Goal: Transaction & Acquisition: Obtain resource

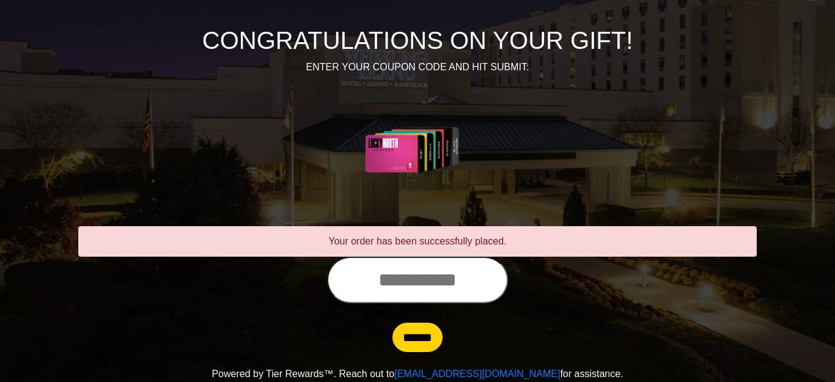
scroll to position [136, 0]
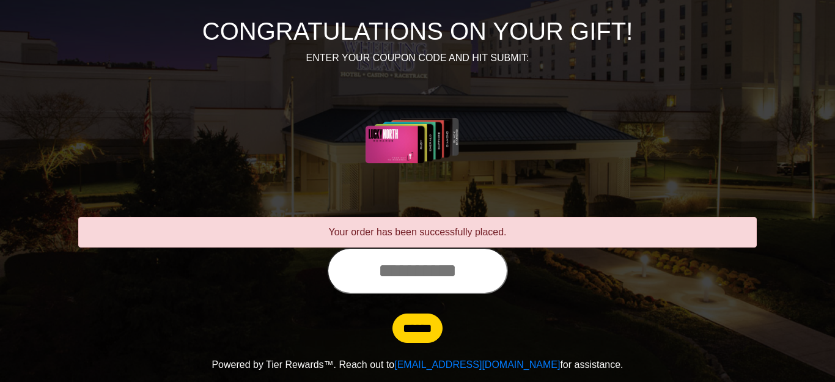
click at [450, 270] on input "text" at bounding box center [417, 271] width 181 height 46
type input "**********"
click at [420, 335] on input "******" at bounding box center [418, 328] width 50 height 29
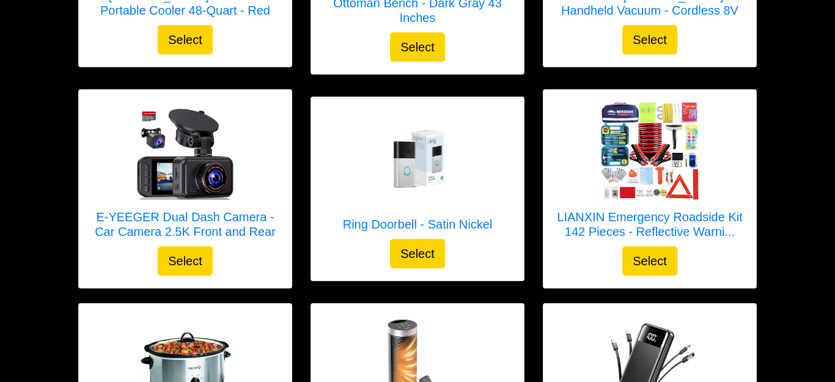
scroll to position [2069, 0]
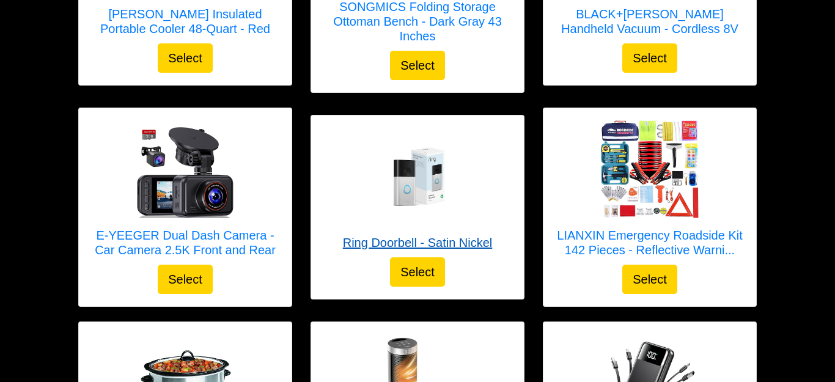
click at [402, 171] on img at bounding box center [418, 177] width 98 height 98
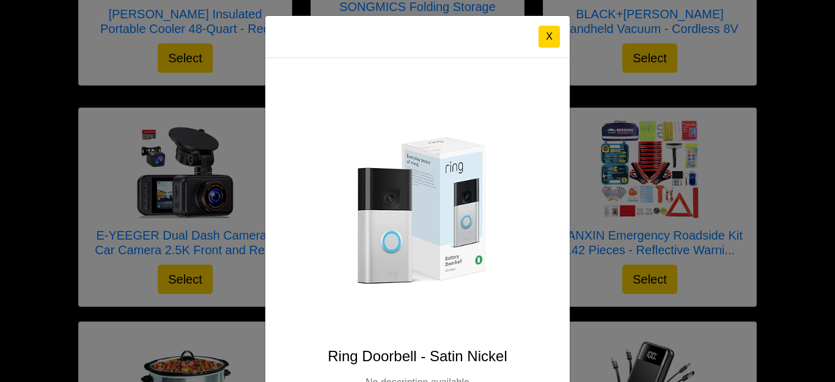
scroll to position [0, 0]
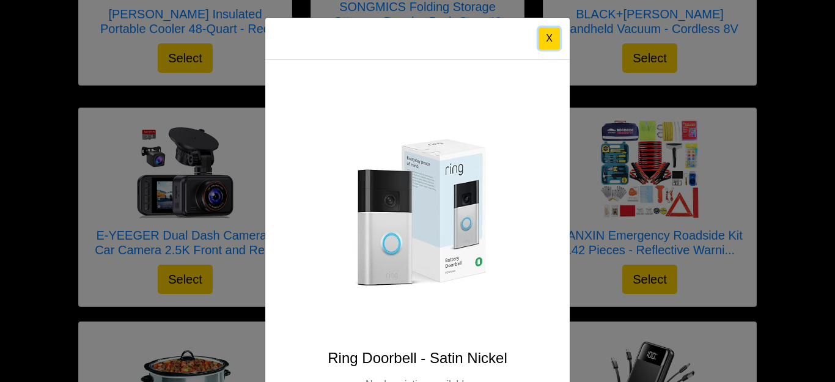
click at [549, 40] on button "X" at bounding box center [549, 39] width 21 height 22
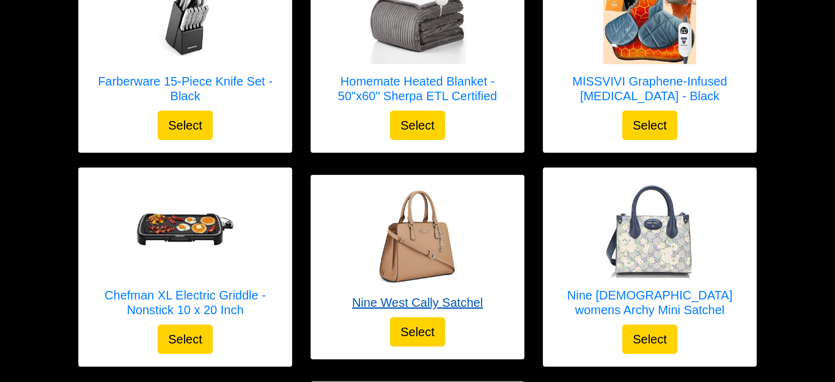
scroll to position [1566, 0]
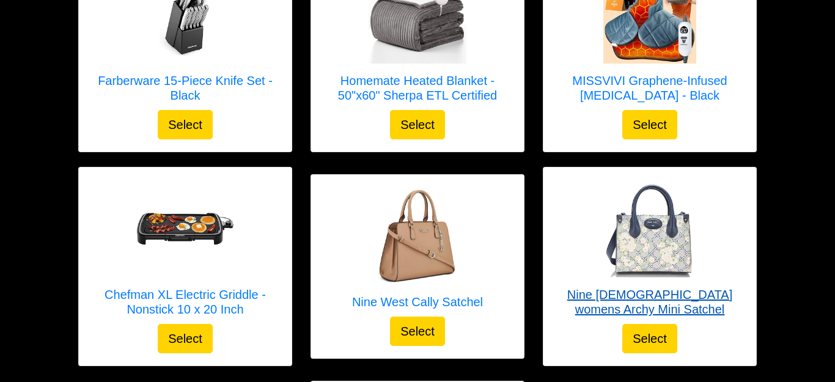
click at [655, 235] on img at bounding box center [650, 229] width 98 height 98
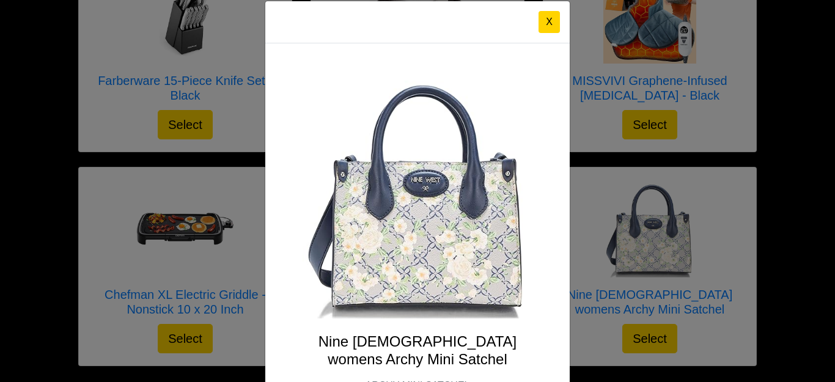
scroll to position [0, 0]
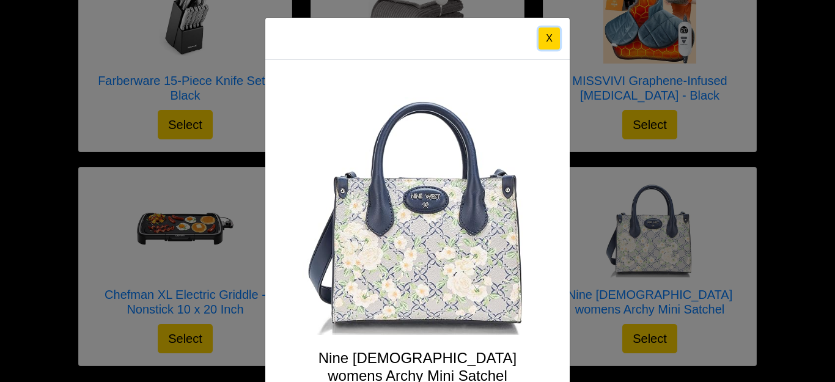
click at [547, 40] on button "X" at bounding box center [549, 39] width 21 height 22
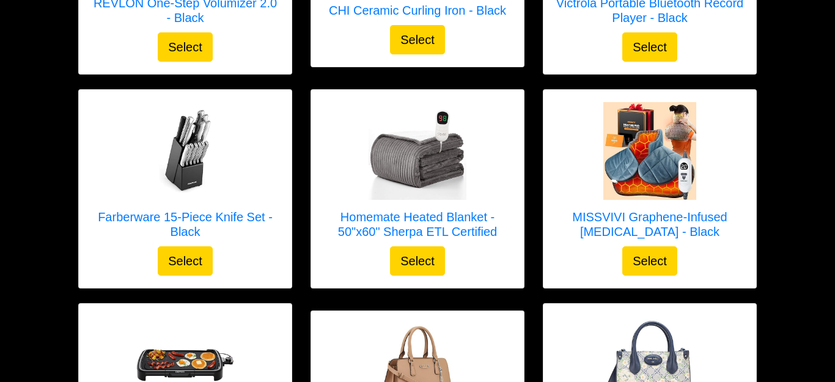
scroll to position [1420, 0]
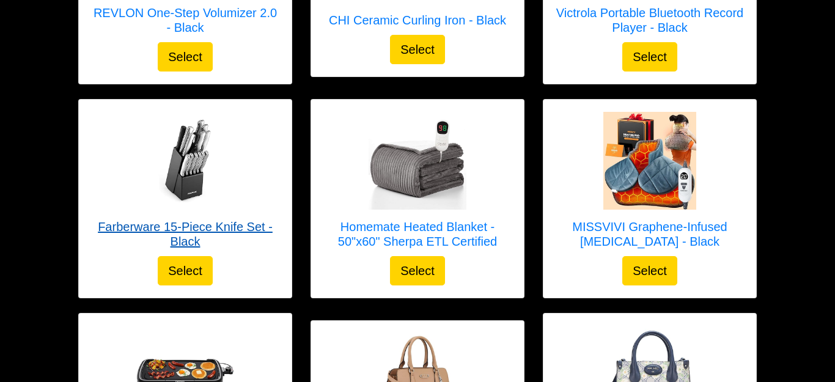
click at [187, 179] on img at bounding box center [185, 161] width 98 height 98
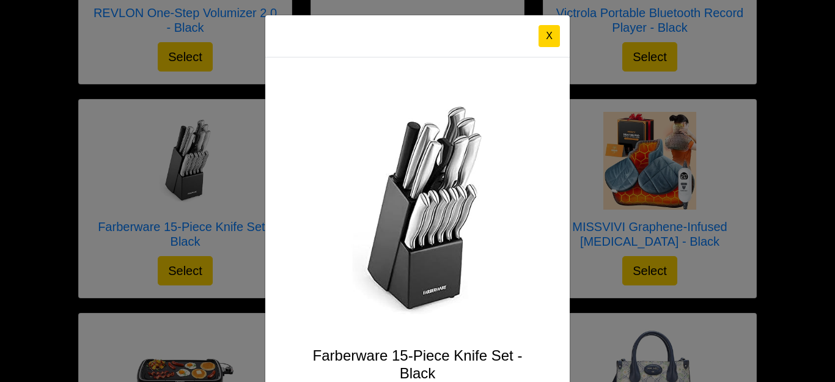
scroll to position [0, 0]
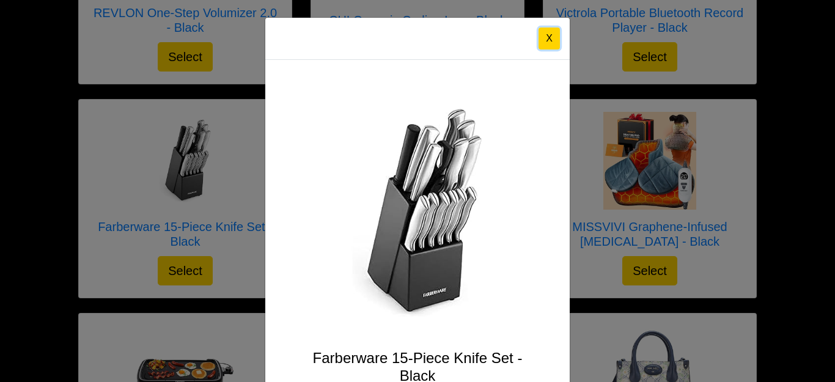
click at [552, 42] on button "X" at bounding box center [549, 39] width 21 height 22
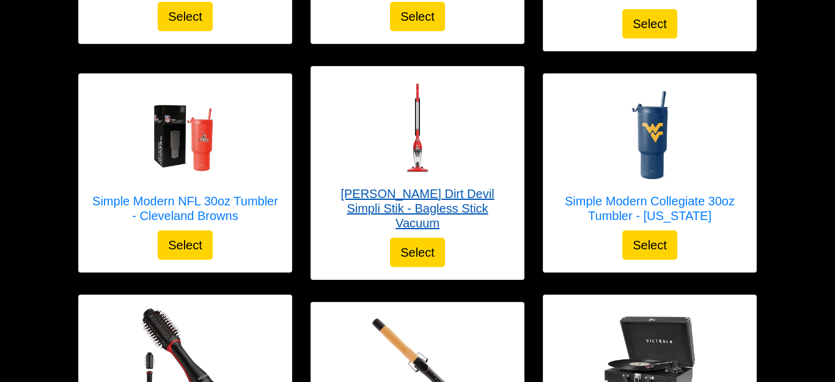
scroll to position [993, 0]
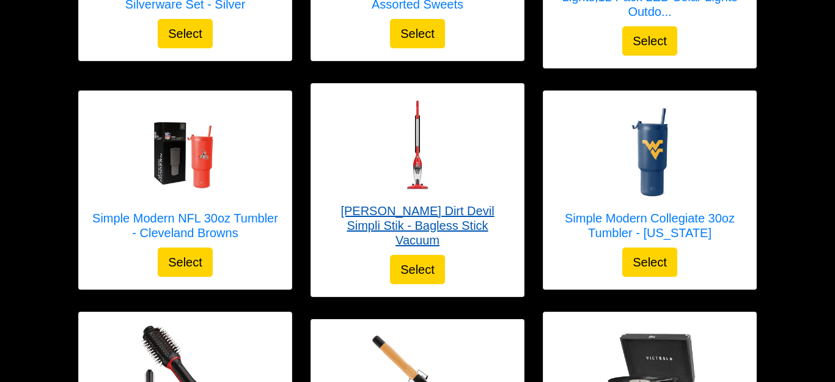
click at [442, 133] on img at bounding box center [418, 145] width 98 height 98
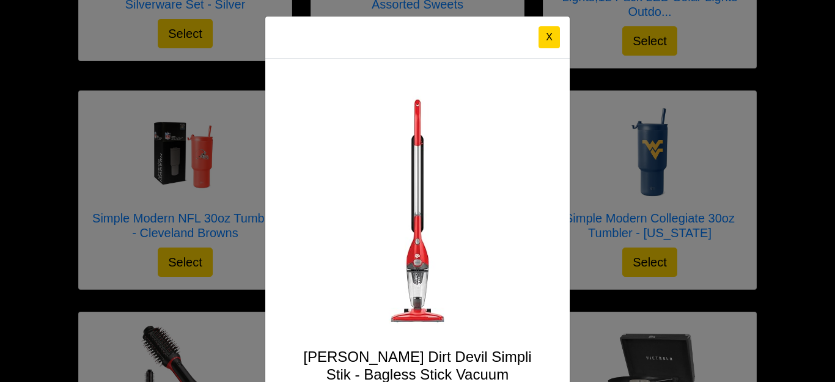
scroll to position [0, 0]
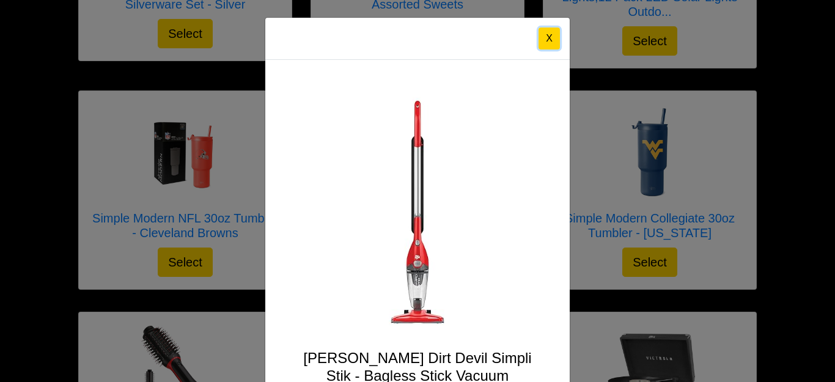
click at [548, 45] on button "X" at bounding box center [549, 39] width 21 height 22
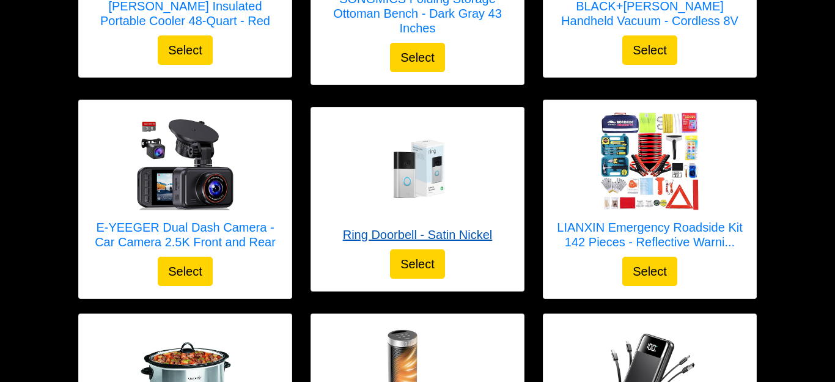
scroll to position [2082, 0]
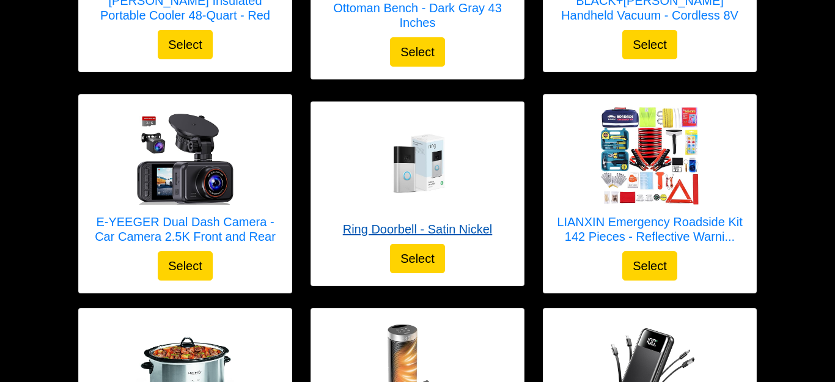
click at [440, 140] on img at bounding box center [418, 163] width 98 height 98
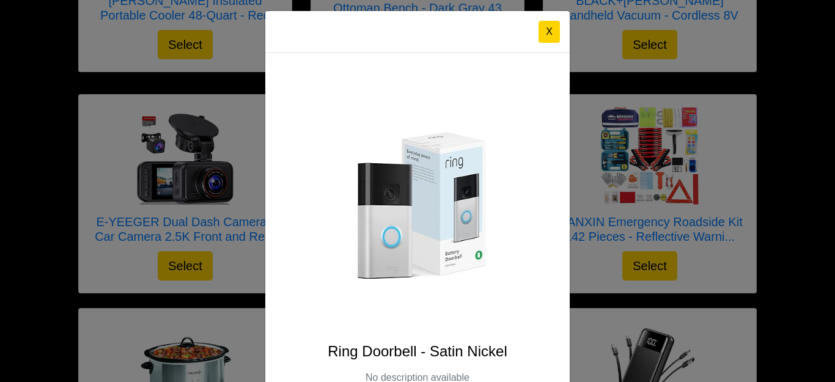
scroll to position [0, 0]
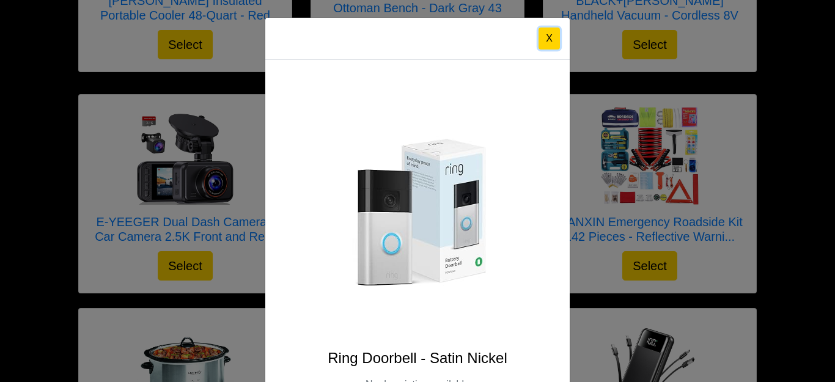
drag, startPoint x: 552, startPoint y: 37, endPoint x: 545, endPoint y: 45, distance: 10.8
click at [552, 38] on button "X" at bounding box center [549, 39] width 21 height 22
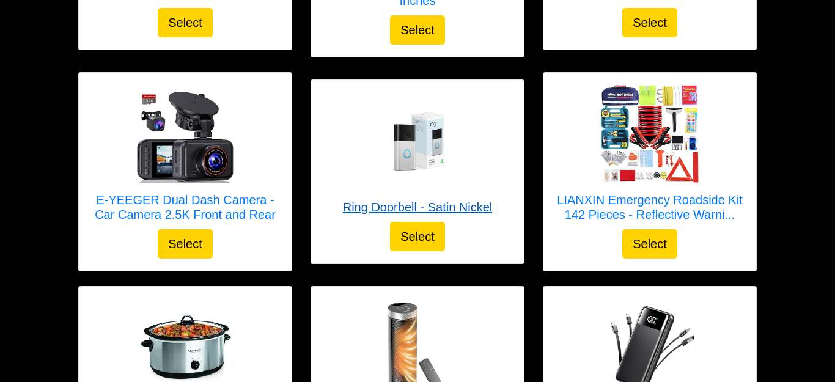
scroll to position [2111, 0]
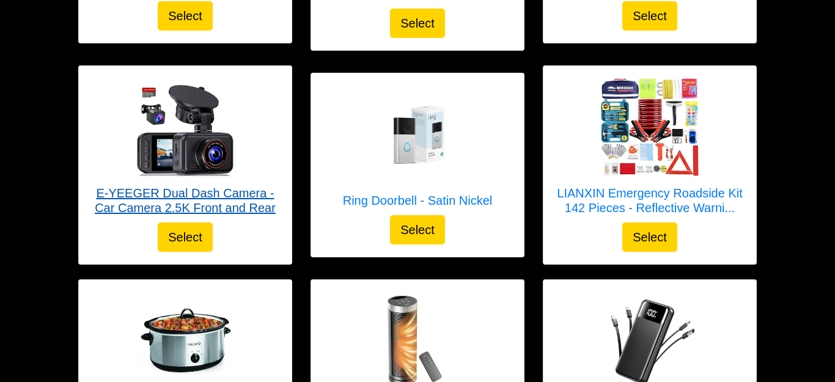
click at [211, 151] on img at bounding box center [185, 127] width 98 height 98
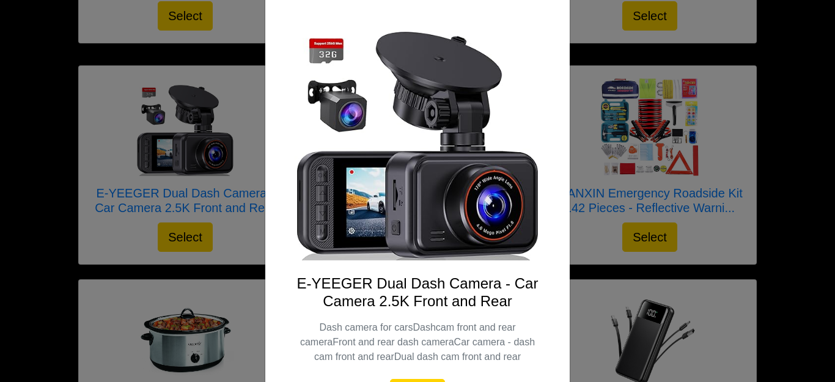
scroll to position [0, 0]
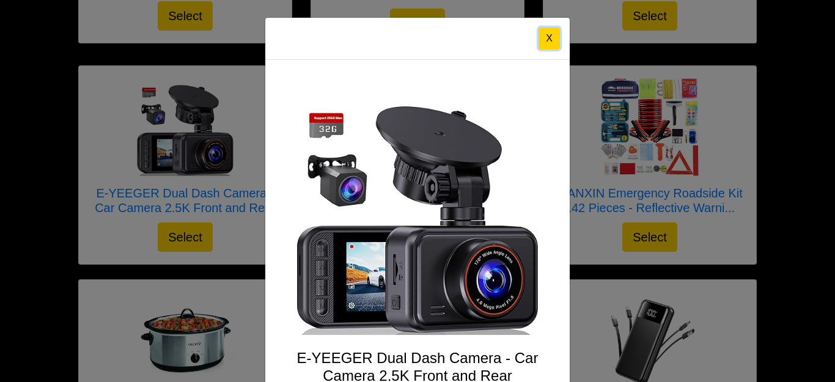
drag, startPoint x: 554, startPoint y: 35, endPoint x: 547, endPoint y: 43, distance: 10.0
click at [554, 36] on button "X" at bounding box center [549, 39] width 21 height 22
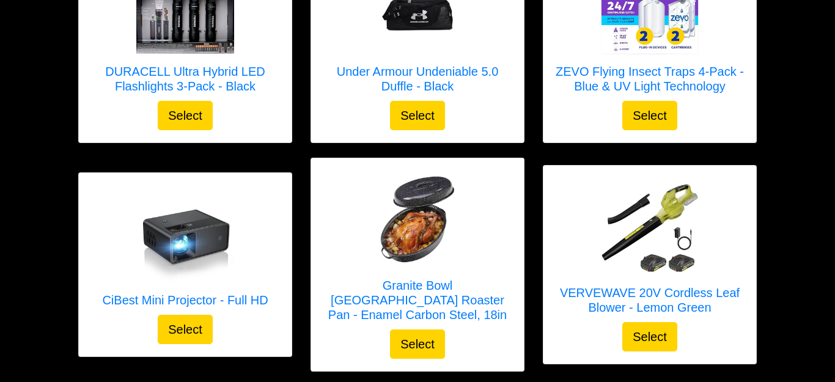
scroll to position [3332, 0]
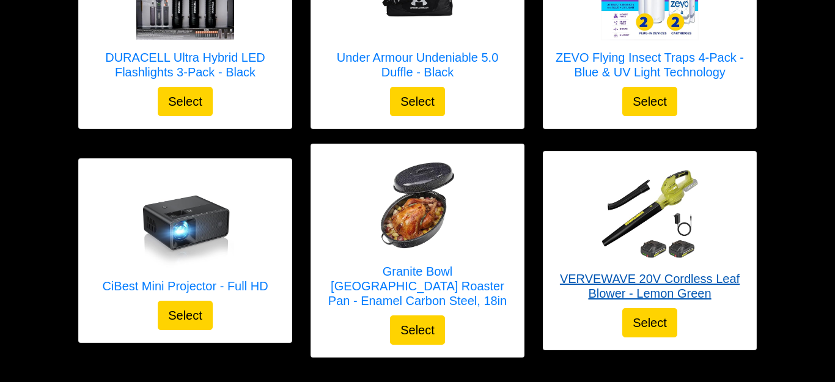
click at [656, 166] on img at bounding box center [650, 213] width 98 height 98
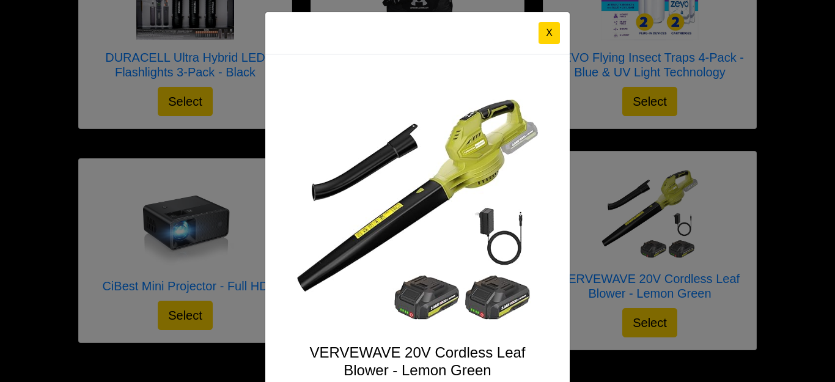
scroll to position [0, 0]
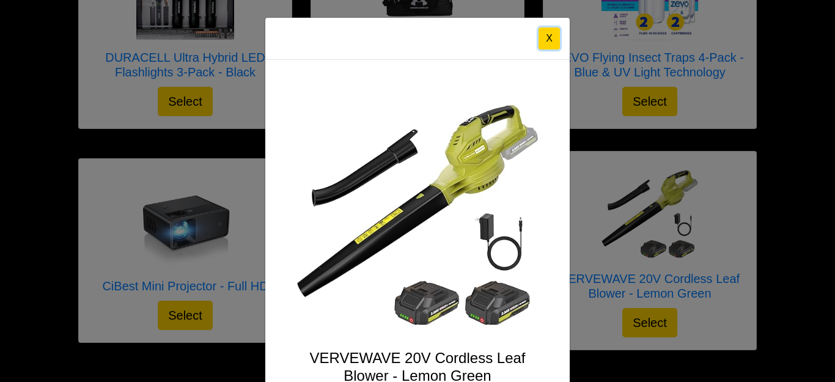
click at [552, 40] on button "X" at bounding box center [549, 39] width 21 height 22
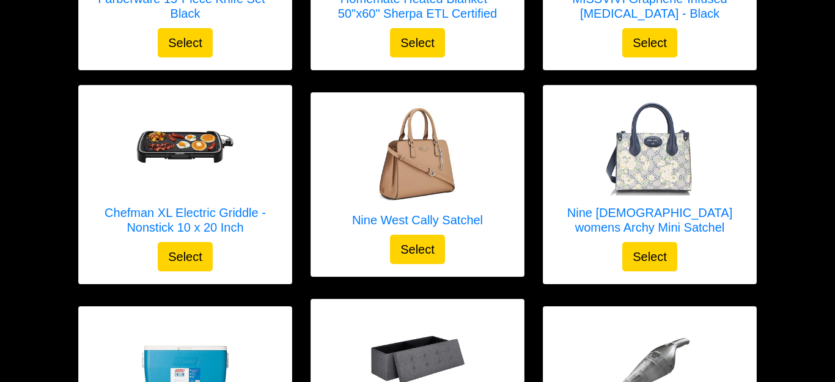
scroll to position [1631, 0]
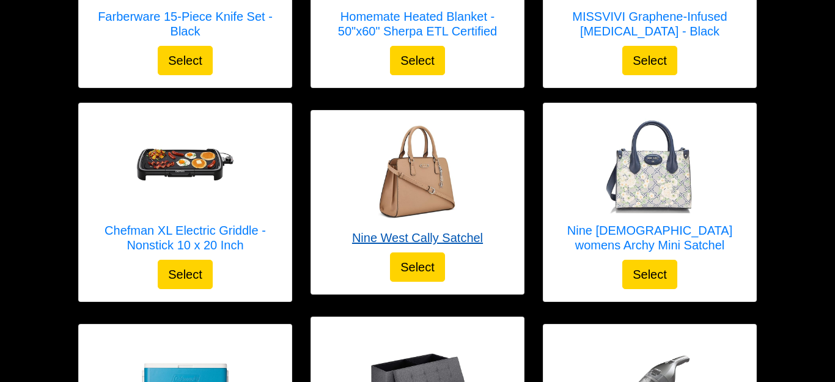
click at [443, 150] on img at bounding box center [418, 172] width 98 height 98
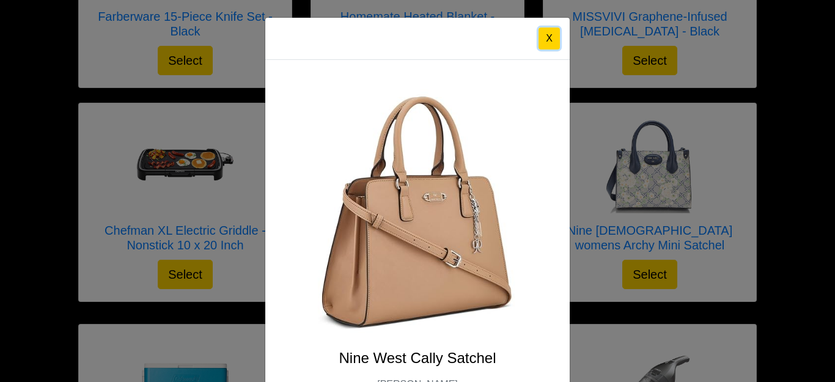
click at [549, 42] on button "X" at bounding box center [549, 39] width 21 height 22
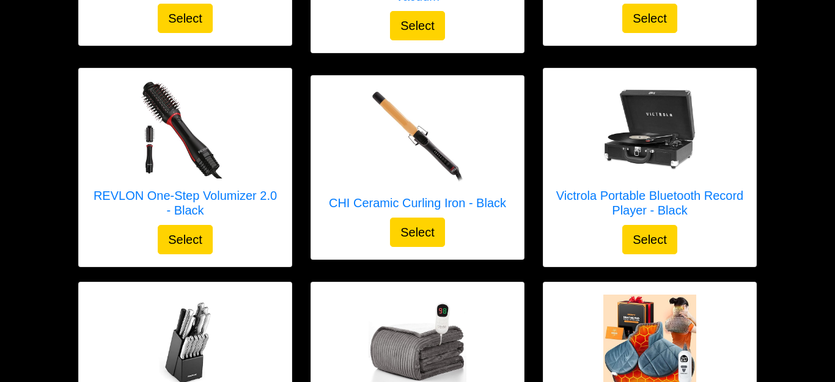
scroll to position [1231, 0]
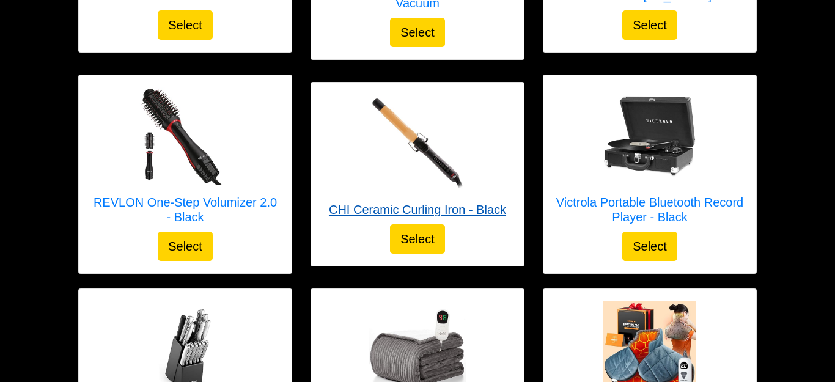
click at [424, 133] on img at bounding box center [418, 144] width 98 height 98
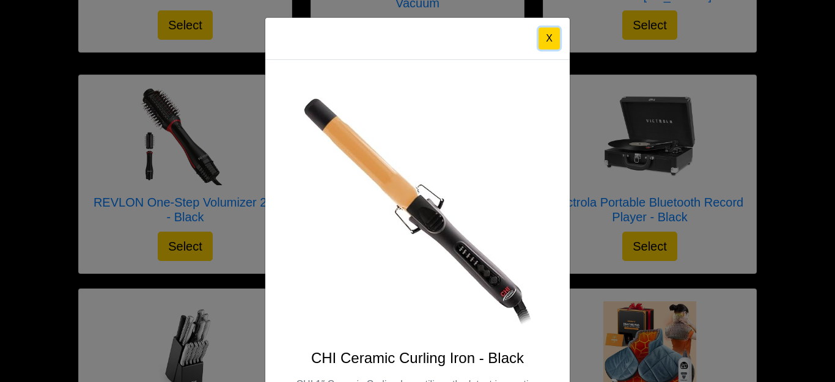
click at [546, 39] on button "X" at bounding box center [549, 39] width 21 height 22
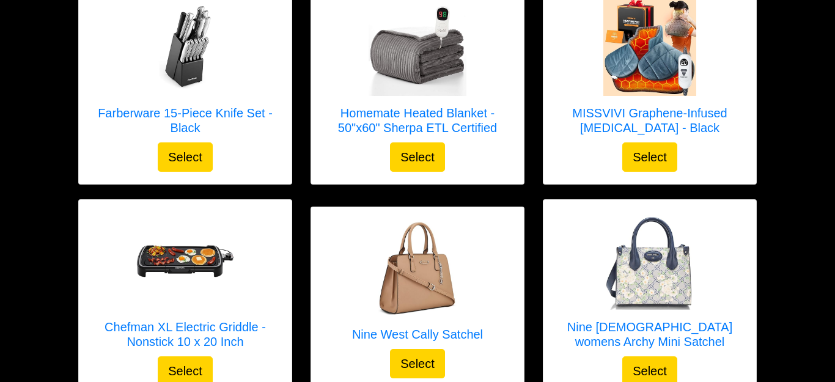
scroll to position [1504, 0]
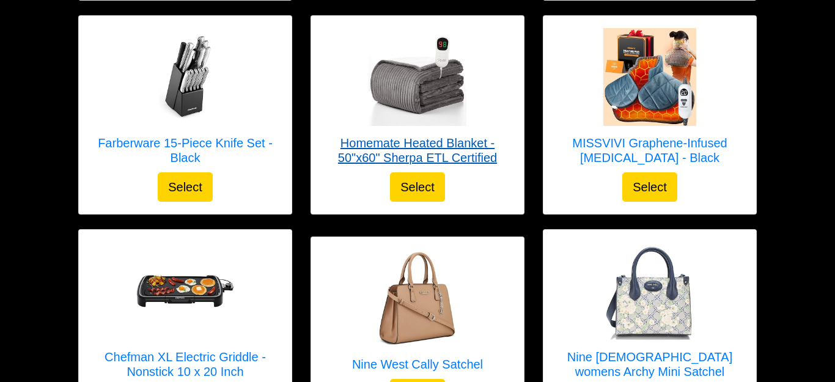
click at [437, 102] on img at bounding box center [418, 77] width 98 height 98
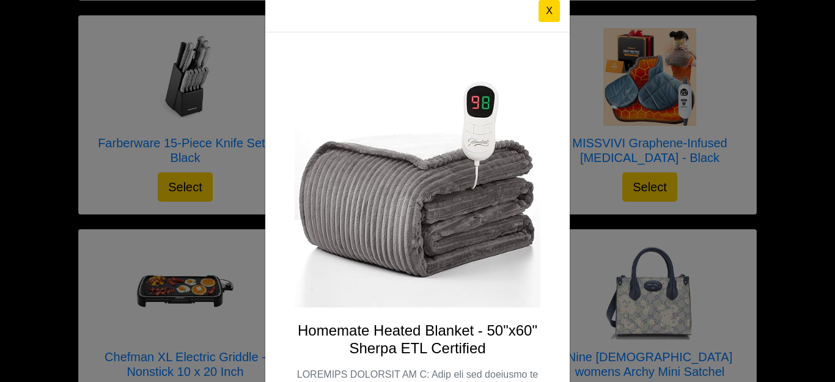
scroll to position [0, 0]
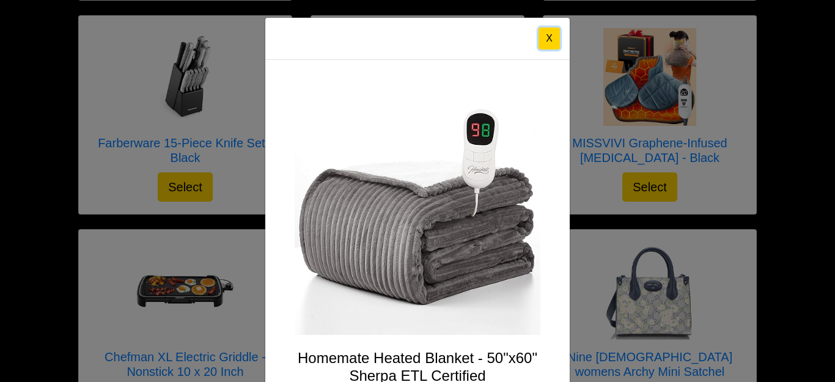
click at [551, 37] on button "X" at bounding box center [549, 39] width 21 height 22
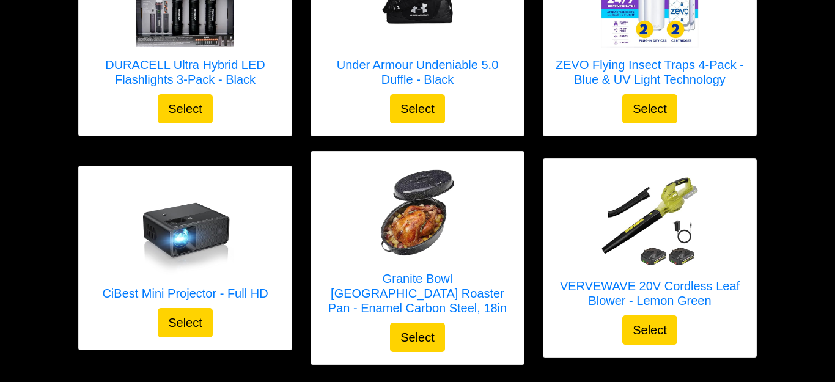
scroll to position [3330, 0]
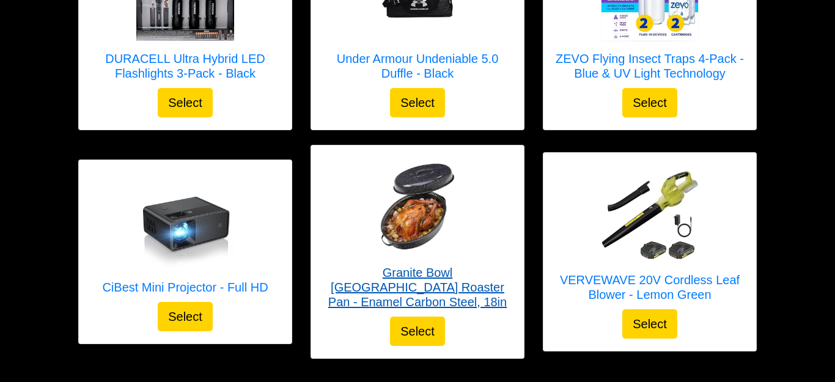
click at [435, 159] on img at bounding box center [418, 207] width 98 height 98
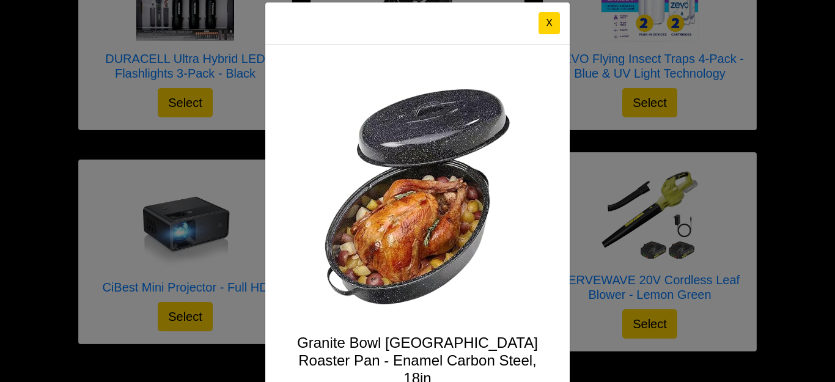
scroll to position [0, 0]
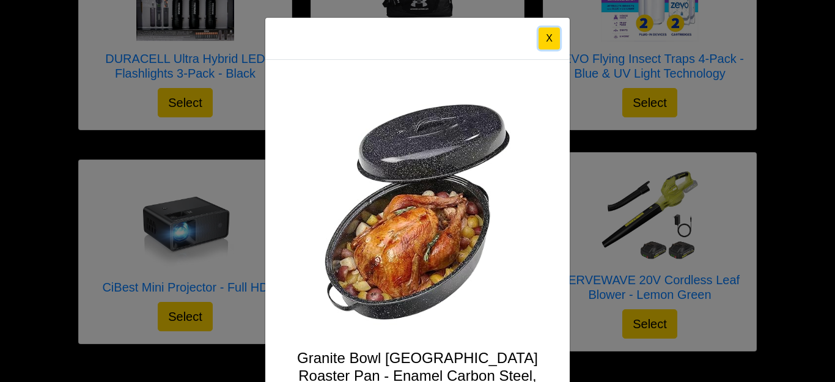
click at [550, 33] on button "X" at bounding box center [549, 39] width 21 height 22
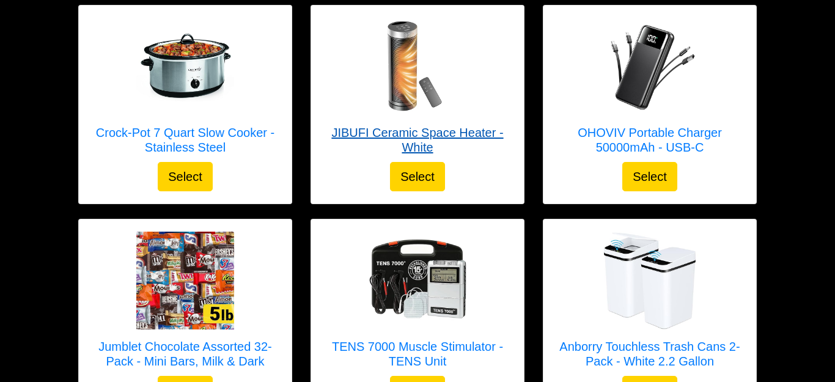
scroll to position [2418, 0]
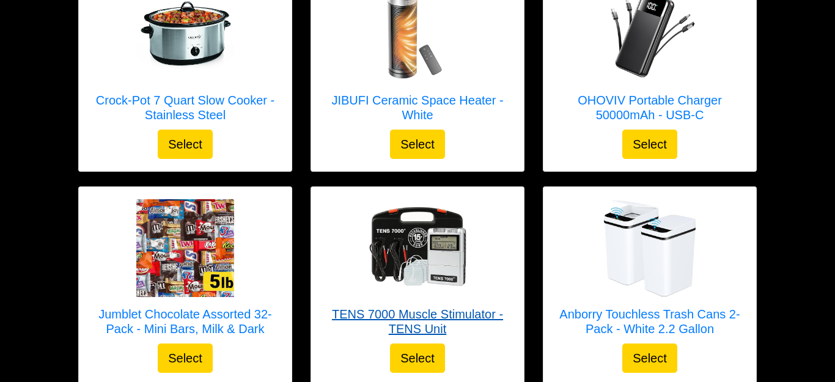
click at [436, 228] on img at bounding box center [418, 248] width 98 height 98
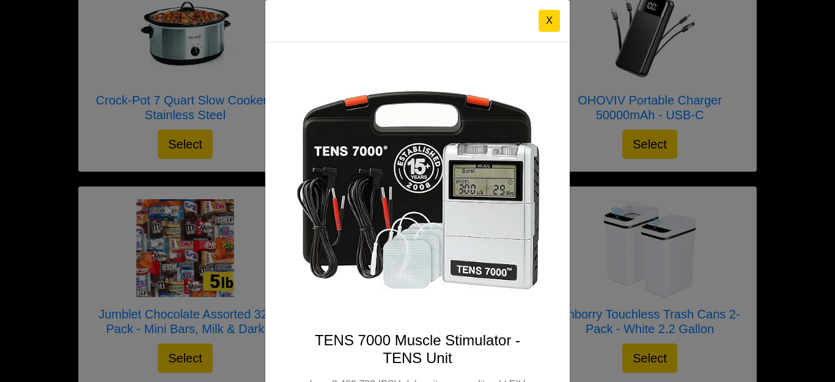
scroll to position [0, 0]
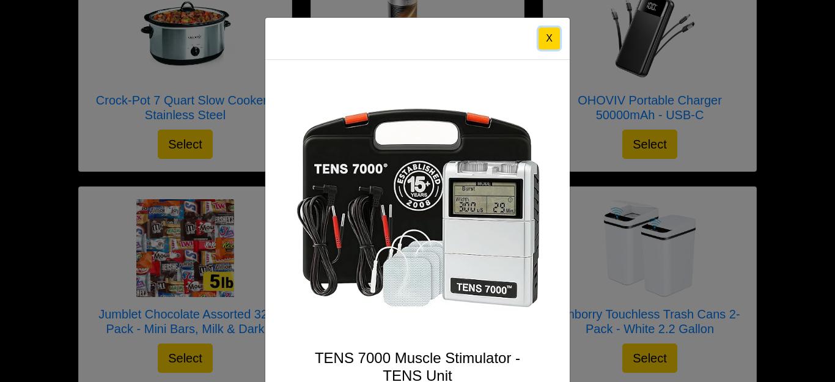
click at [550, 40] on button "X" at bounding box center [549, 39] width 21 height 22
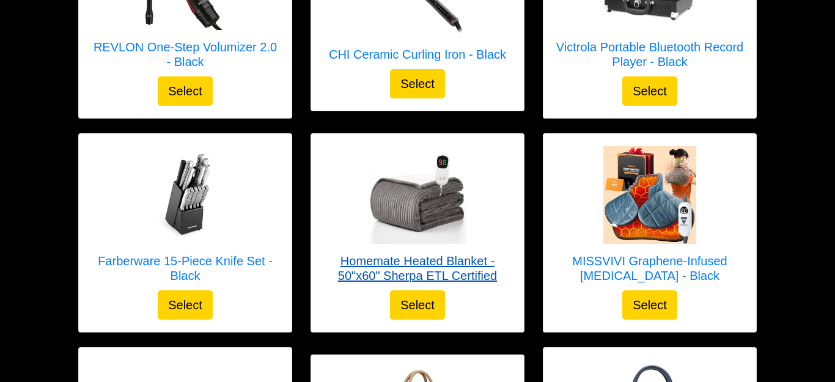
scroll to position [1399, 0]
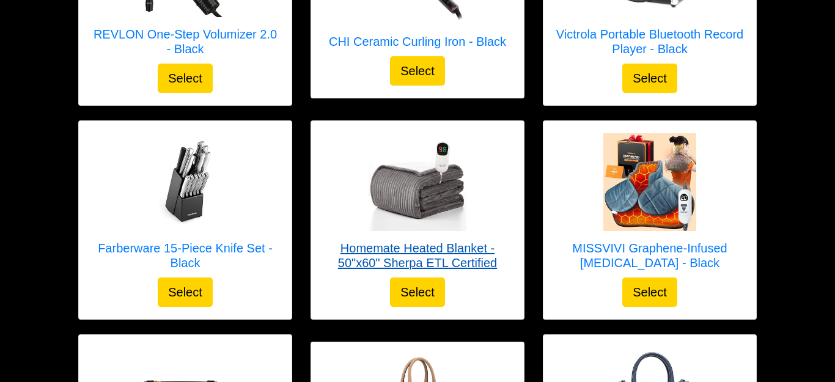
click at [458, 156] on img at bounding box center [418, 182] width 98 height 98
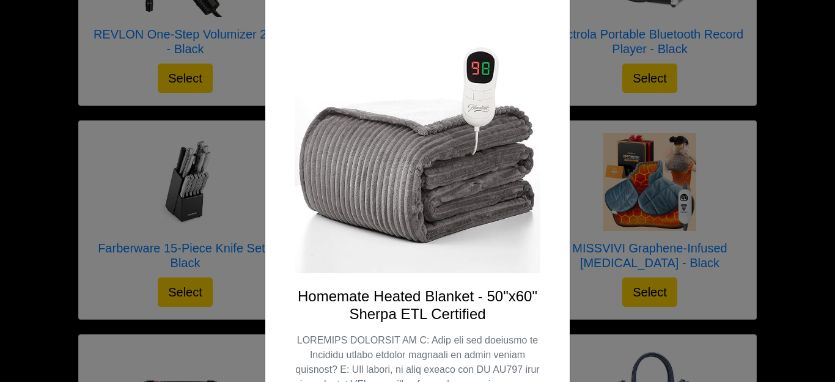
scroll to position [0, 0]
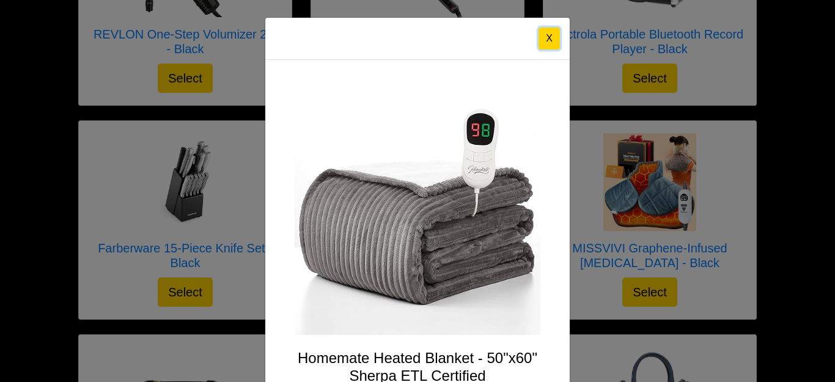
click at [550, 40] on button "X" at bounding box center [549, 39] width 21 height 22
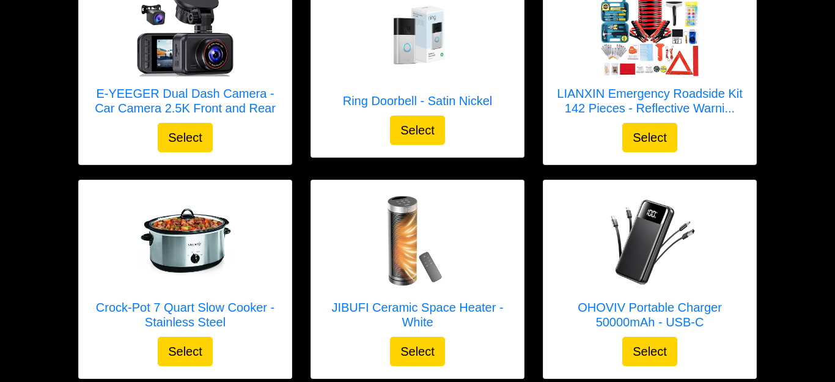
scroll to position [2215, 0]
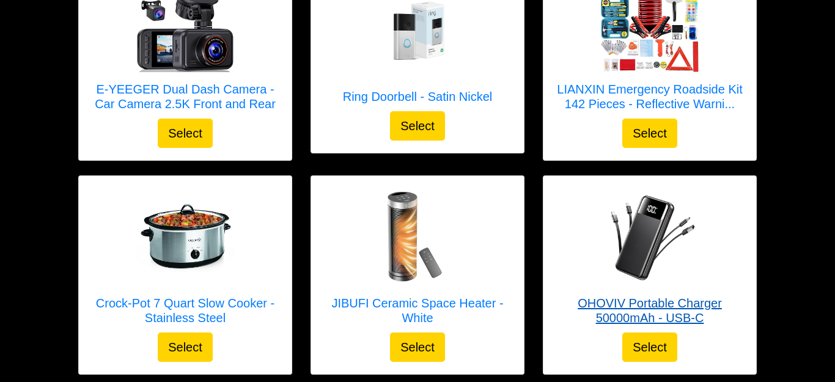
click at [648, 211] on img at bounding box center [650, 237] width 98 height 98
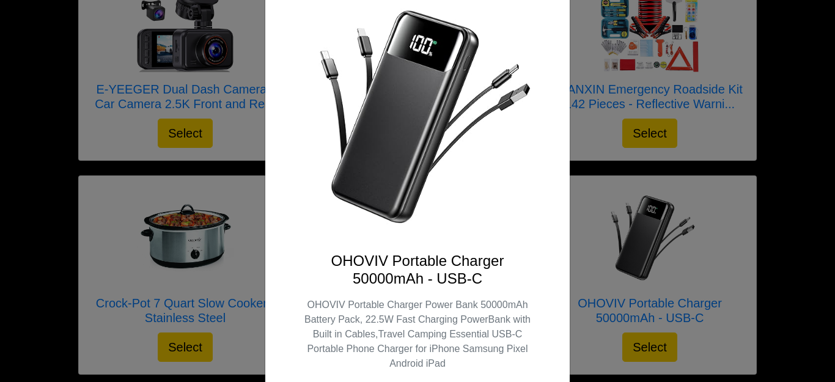
scroll to position [0, 0]
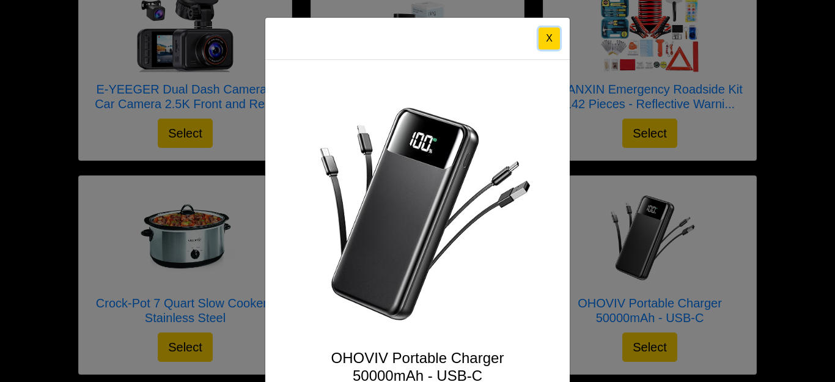
click at [551, 39] on button "X" at bounding box center [549, 39] width 21 height 22
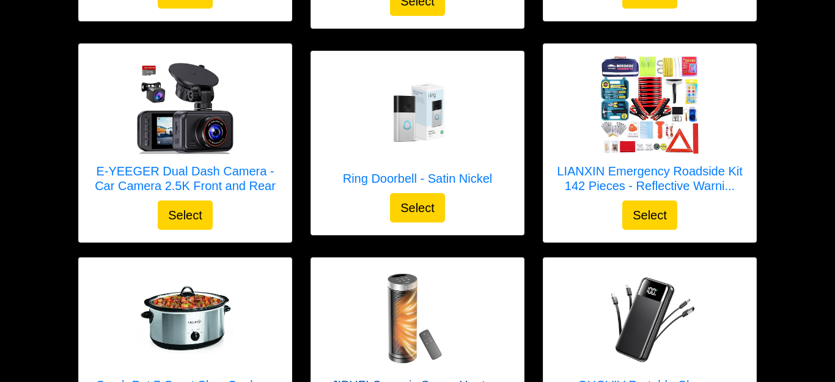
scroll to position [2114, 0]
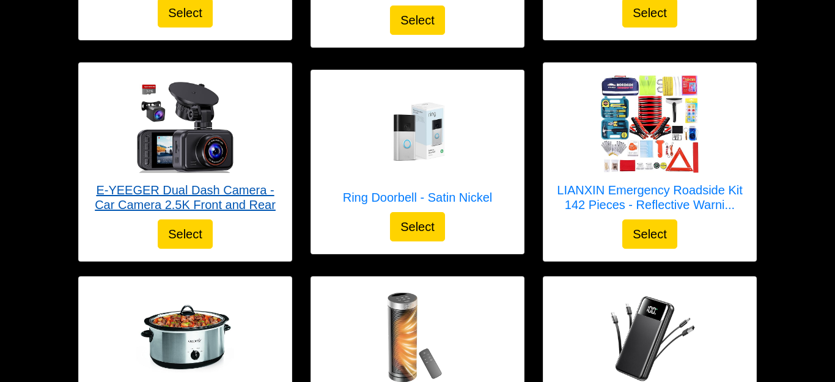
click at [218, 146] on img at bounding box center [185, 124] width 98 height 98
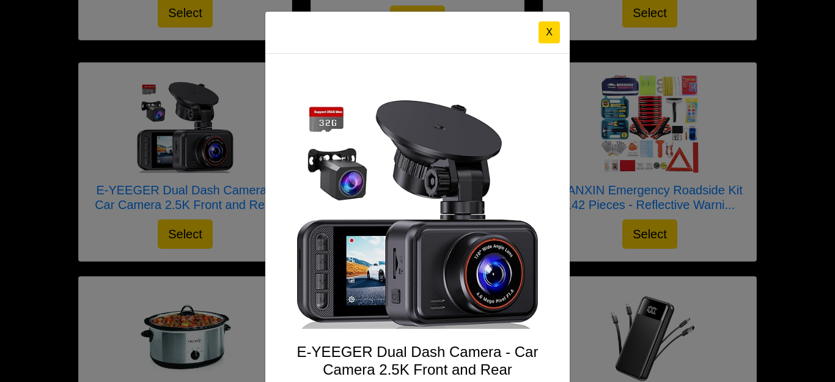
scroll to position [0, 0]
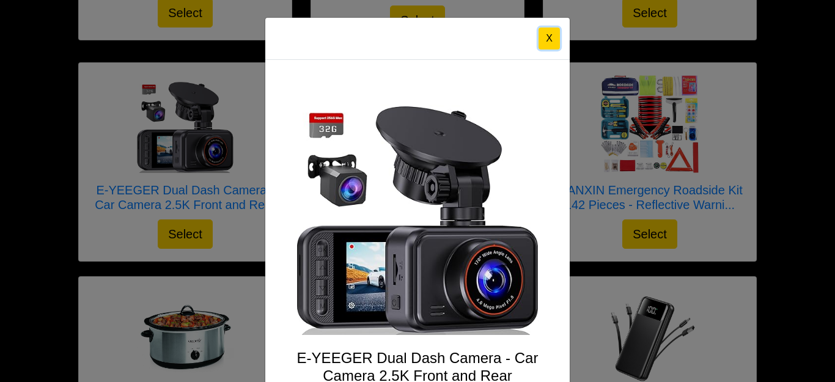
click at [548, 38] on button "X" at bounding box center [549, 39] width 21 height 22
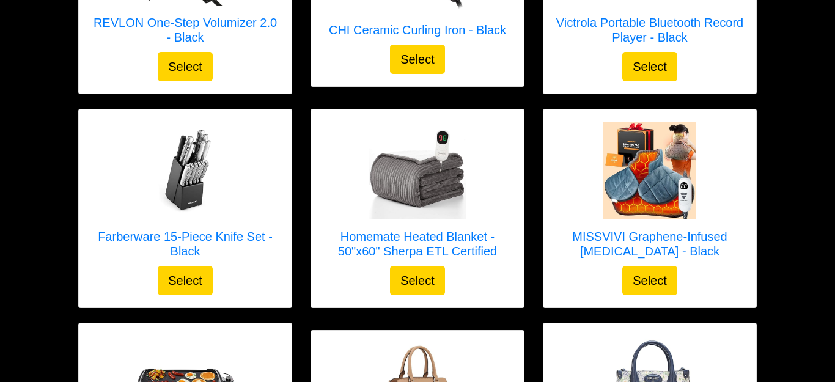
scroll to position [1411, 0]
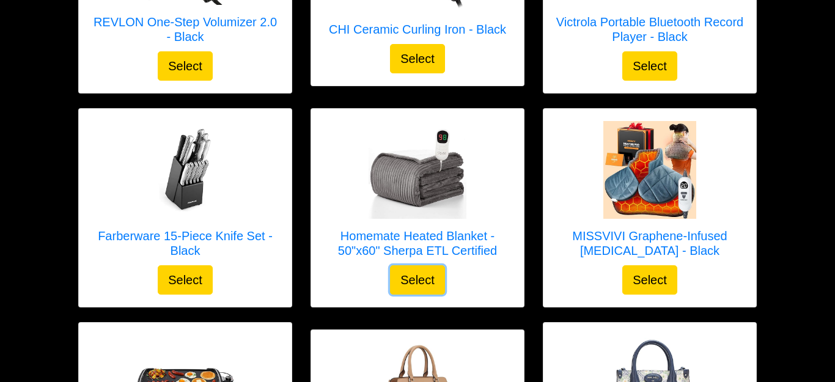
click at [429, 265] on button "Select" at bounding box center [417, 279] width 55 height 29
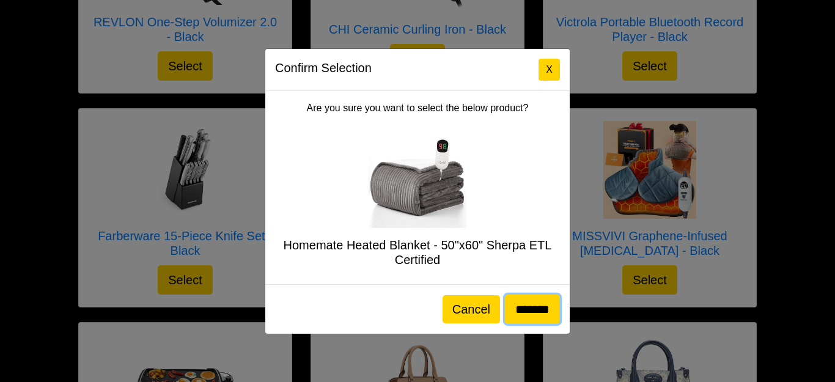
click at [519, 312] on input "*******" at bounding box center [532, 309] width 55 height 29
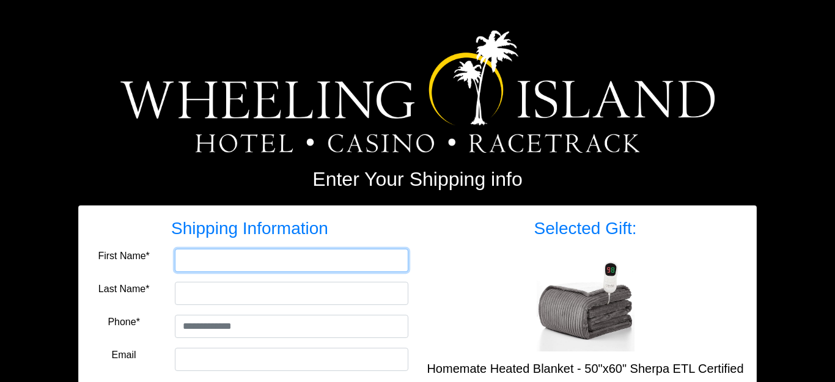
click at [190, 256] on input "First Name*" at bounding box center [292, 260] width 234 height 23
type input "****"
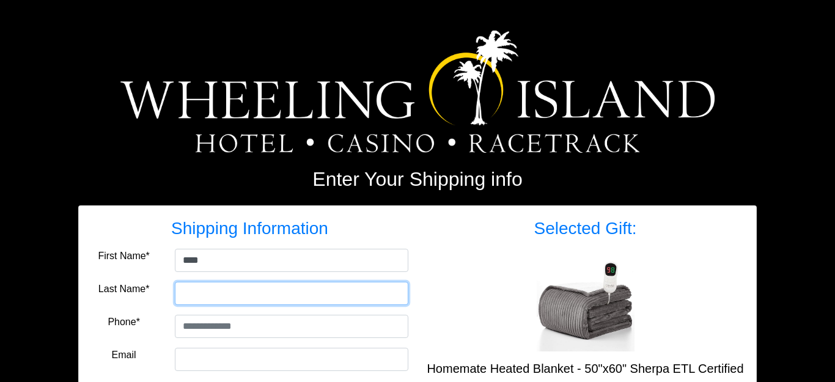
type input "*****"
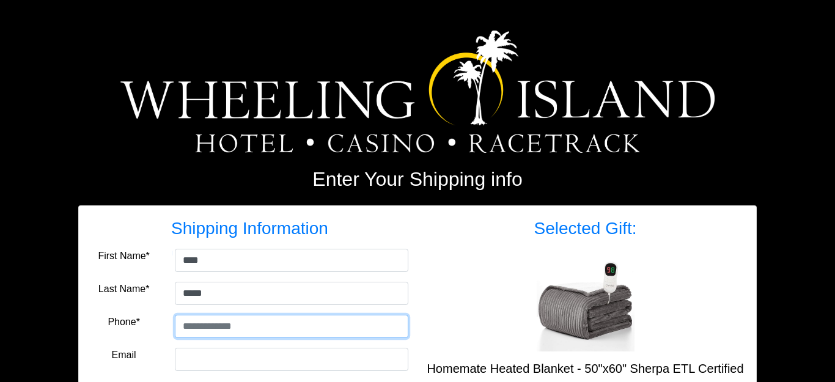
type input "**********"
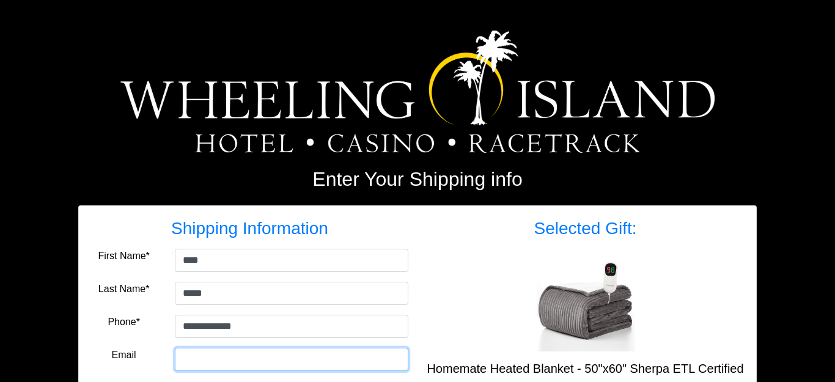
type input "**********"
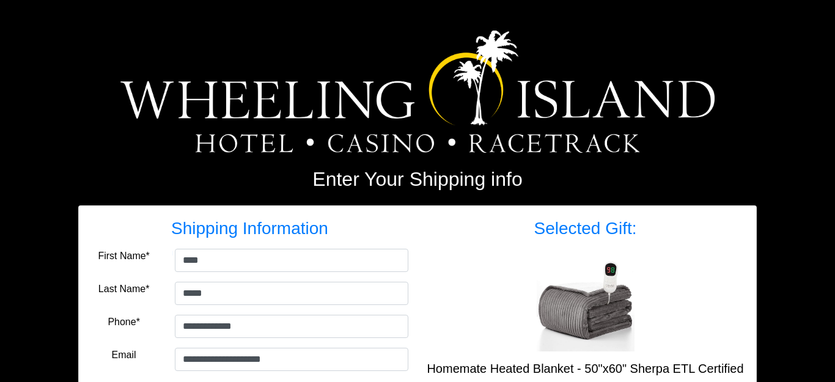
type input "**********"
select select "**"
type input "*****"
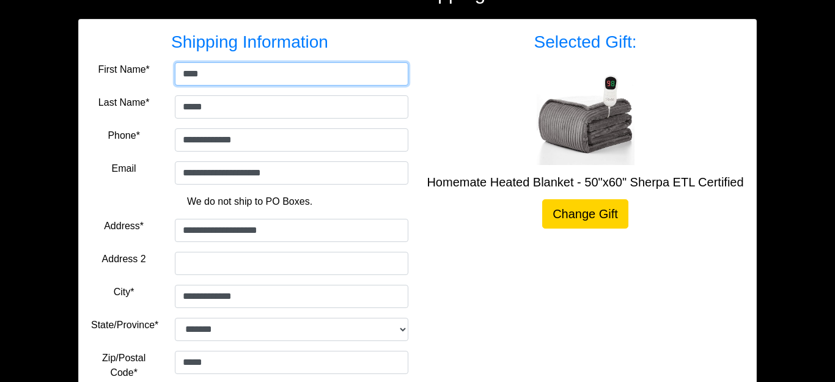
scroll to position [172, 0]
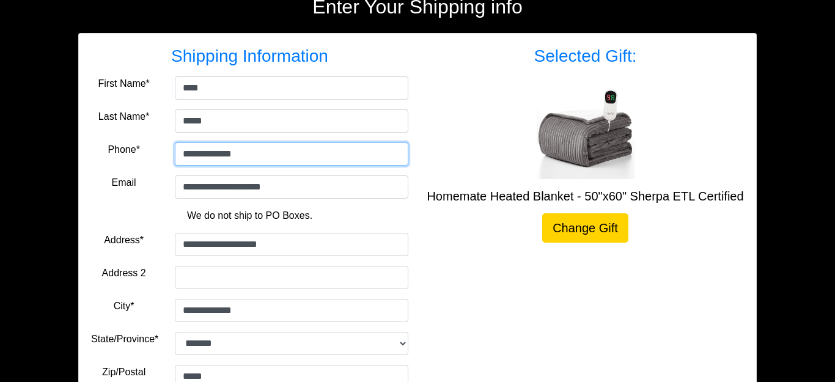
click at [253, 154] on input "**********" at bounding box center [292, 154] width 234 height 23
type input "**"
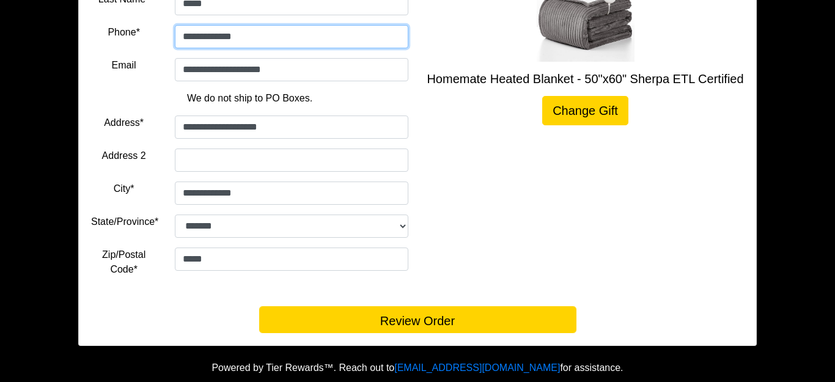
scroll to position [293, 0]
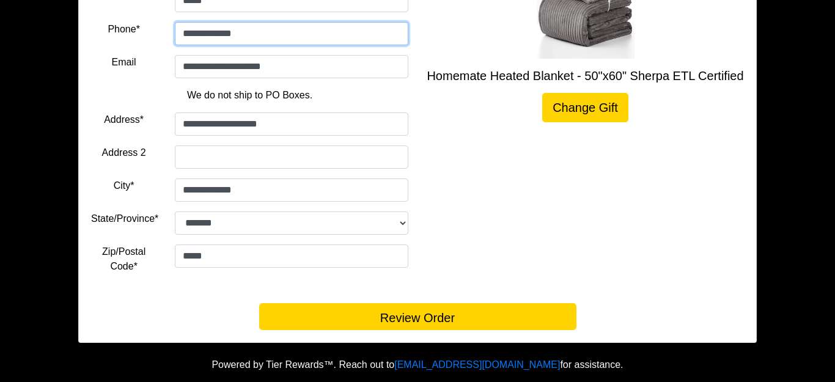
type input "**********"
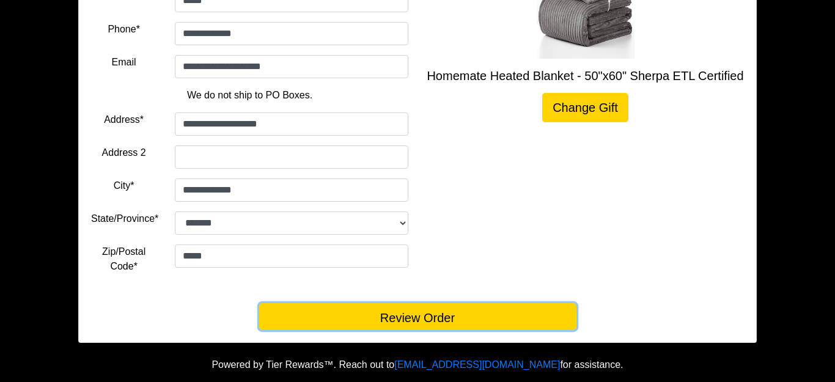
click at [420, 319] on button "Review Order" at bounding box center [417, 316] width 317 height 27
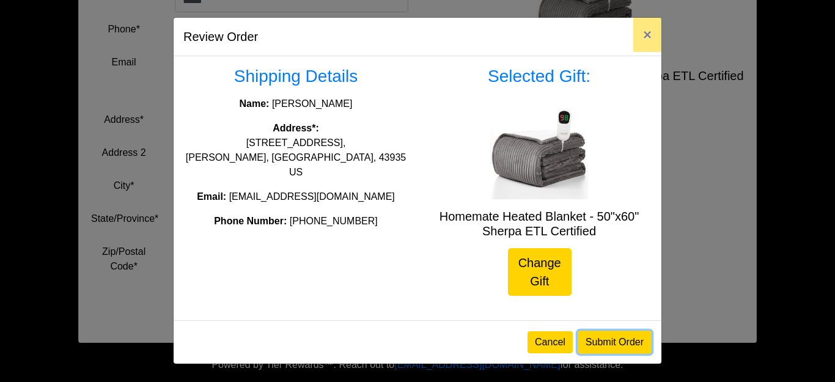
click at [625, 344] on button "Submit Order" at bounding box center [615, 342] width 74 height 23
